Goal: Check status: Check status

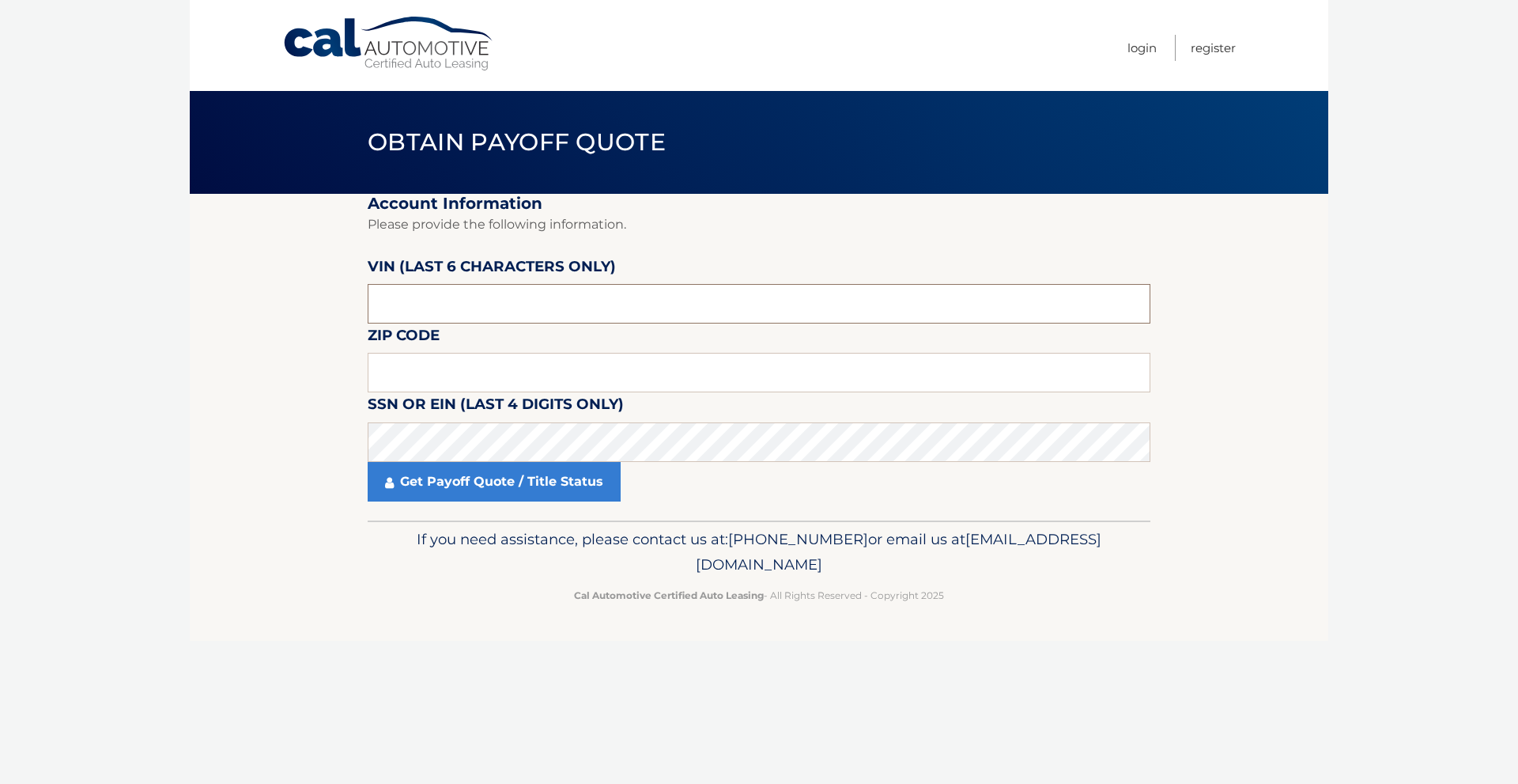
click at [606, 299] on input "text" at bounding box center [759, 303] width 783 height 39
type input "163605"
click at [650, 376] on input "text" at bounding box center [759, 371] width 783 height 39
click at [624, 364] on input "text" at bounding box center [759, 371] width 783 height 39
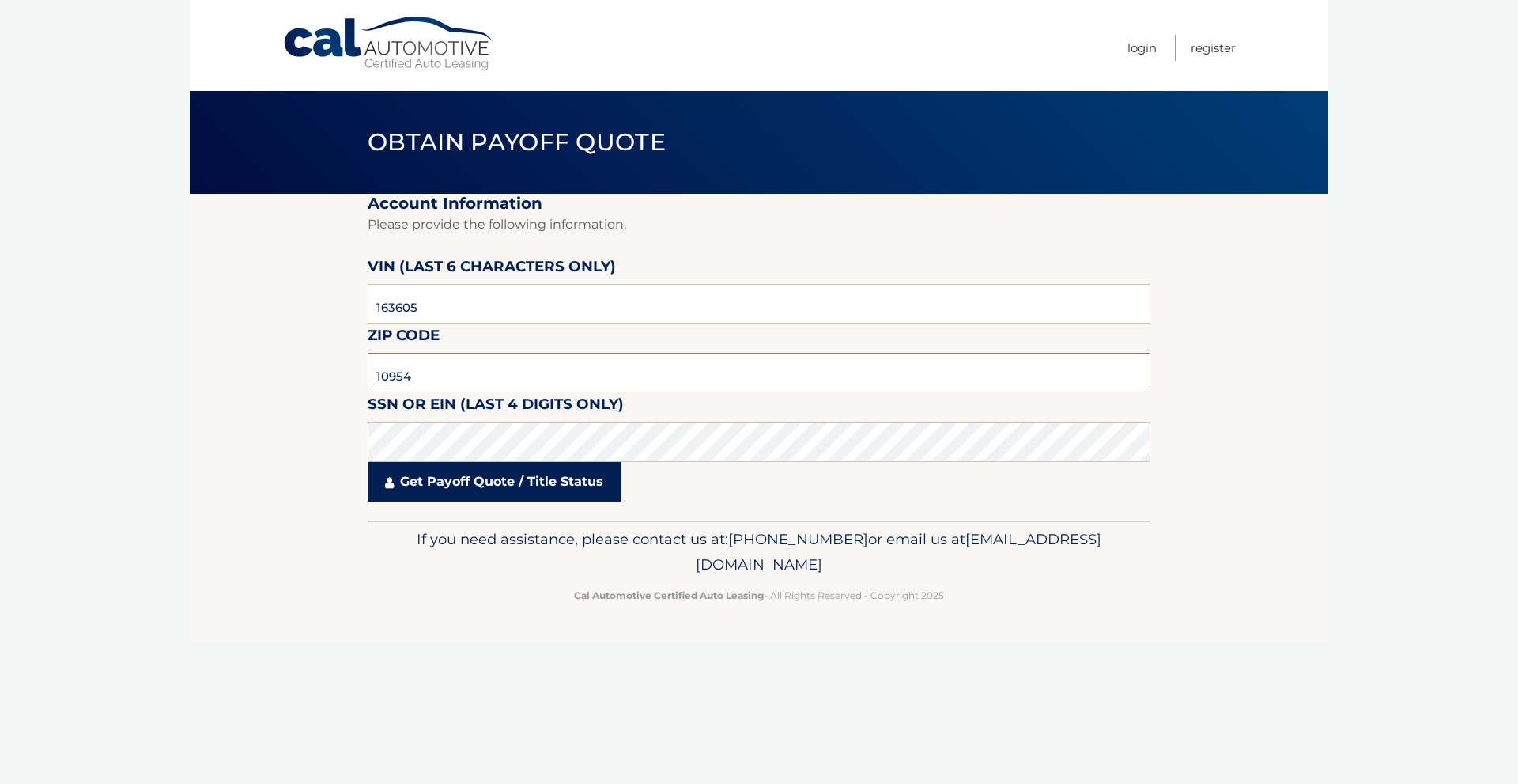
type input "10954"
click at [429, 492] on link "Get Payoff Quote / Title Status" at bounding box center [494, 481] width 253 height 39
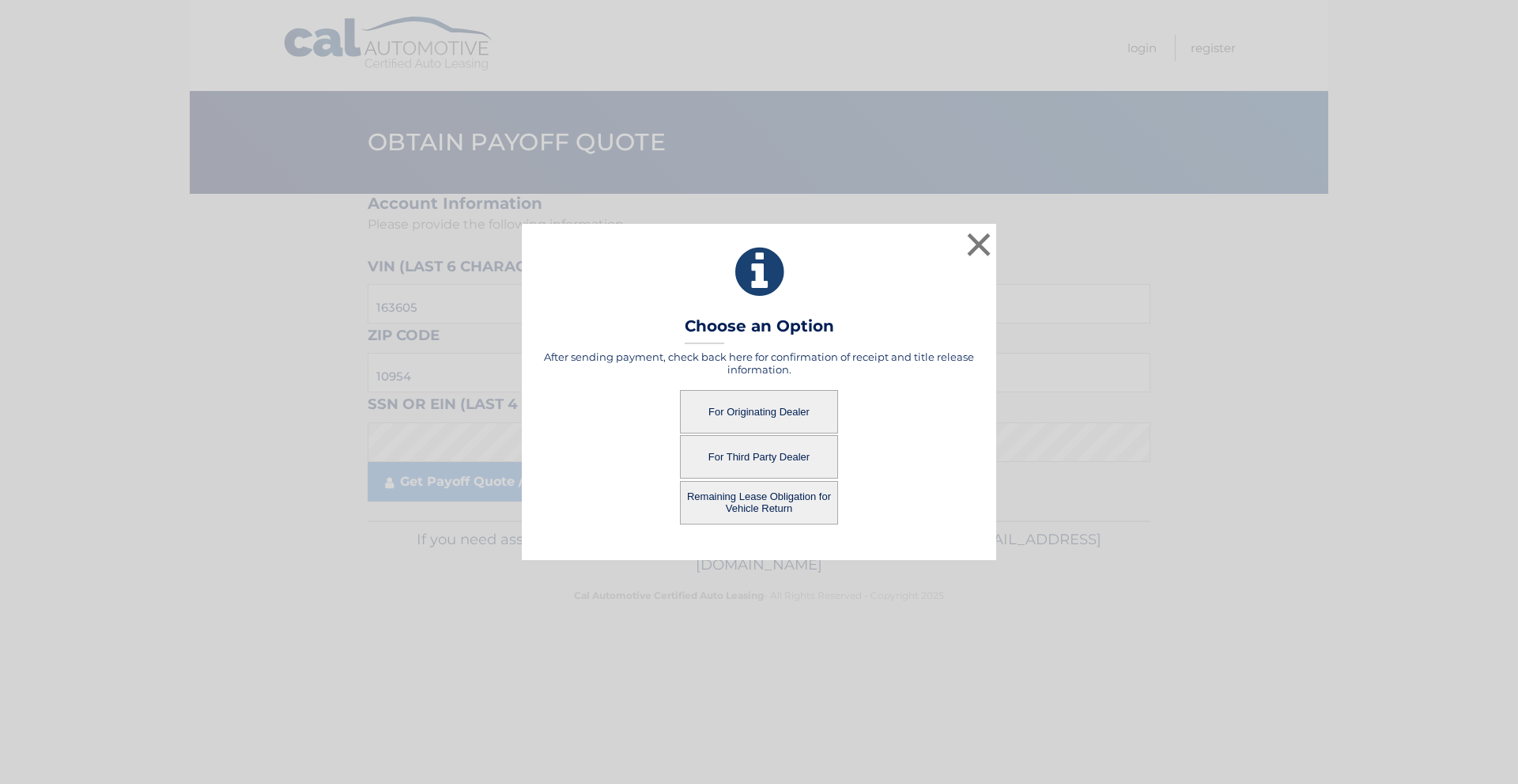
click at [772, 416] on button "For Originating Dealer" at bounding box center [759, 412] width 158 height 44
click at [776, 420] on button "For Originating Dealer" at bounding box center [759, 412] width 158 height 44
